Goal: Task Accomplishment & Management: Manage account settings

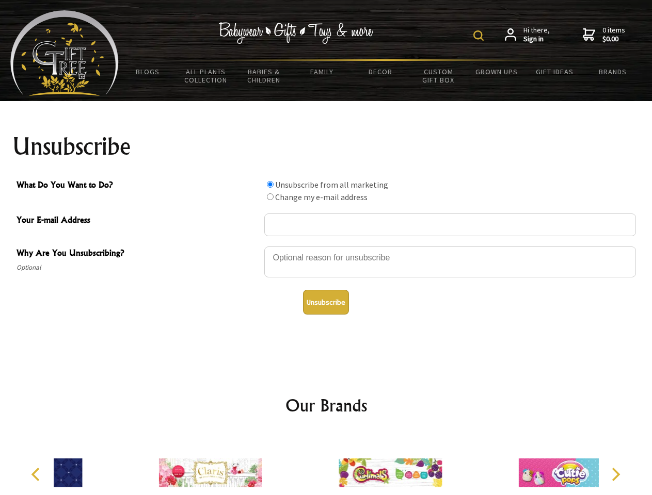
click at [480, 36] on img at bounding box center [478, 35] width 10 height 10
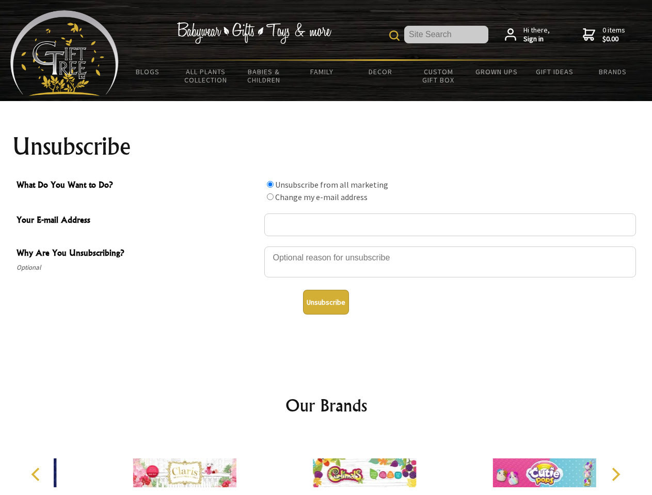
click at [326, 246] on div at bounding box center [450, 264] width 372 height 36
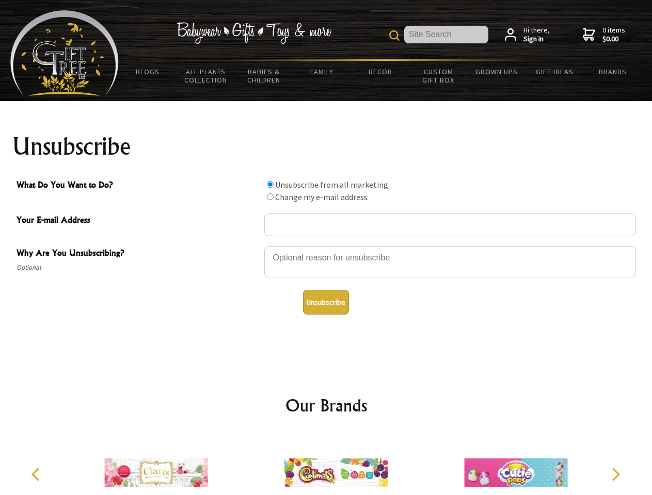
click at [270, 184] on input "What Do You Want to Do?" at bounding box center [270, 184] width 7 height 7
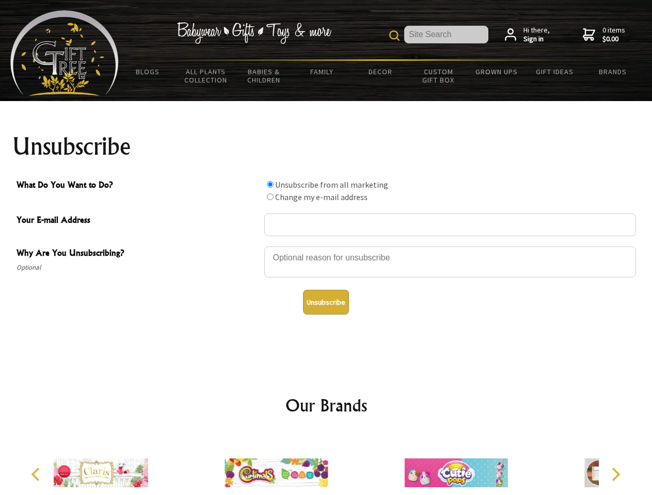
click at [270, 197] on input "What Do You Want to Do?" at bounding box center [270, 197] width 7 height 7
radio input "true"
click at [326, 302] on button "Unsubscribe" at bounding box center [326, 302] width 46 height 25
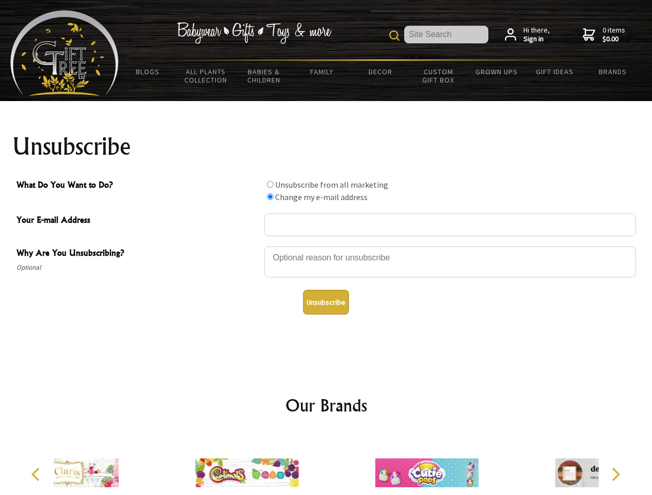
click at [337, 465] on div at bounding box center [427, 475] width 180 height 81
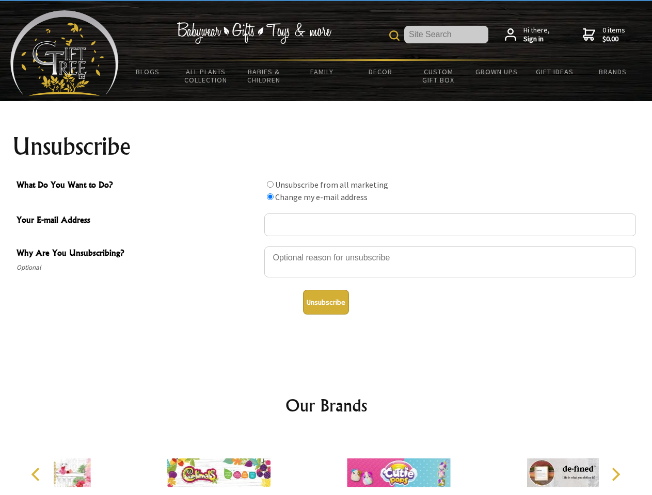
click at [37, 475] on icon "Previous" at bounding box center [36, 474] width 13 height 13
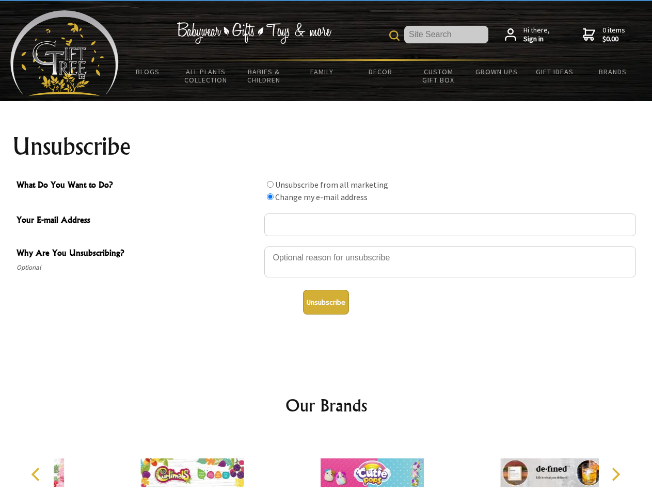
click at [615, 475] on icon "Next" at bounding box center [614, 474] width 13 height 13
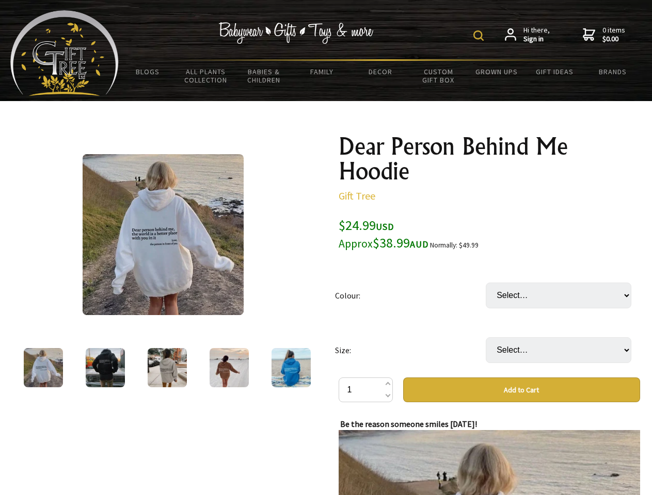
click at [480, 36] on img at bounding box center [478, 35] width 10 height 10
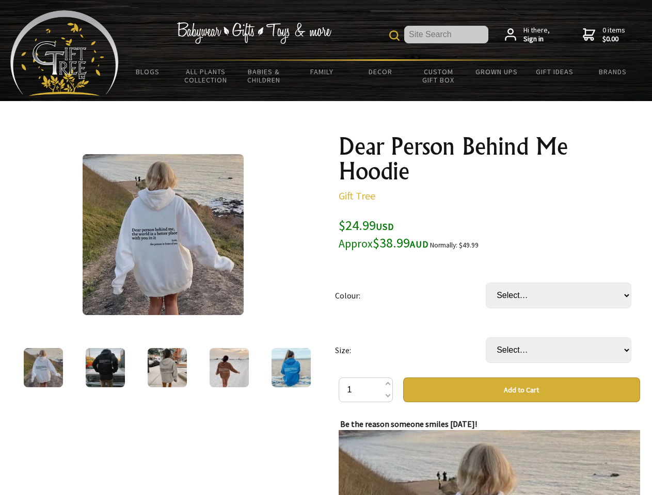
click at [163, 235] on img at bounding box center [163, 234] width 161 height 161
